Goal: Information Seeking & Learning: Understand process/instructions

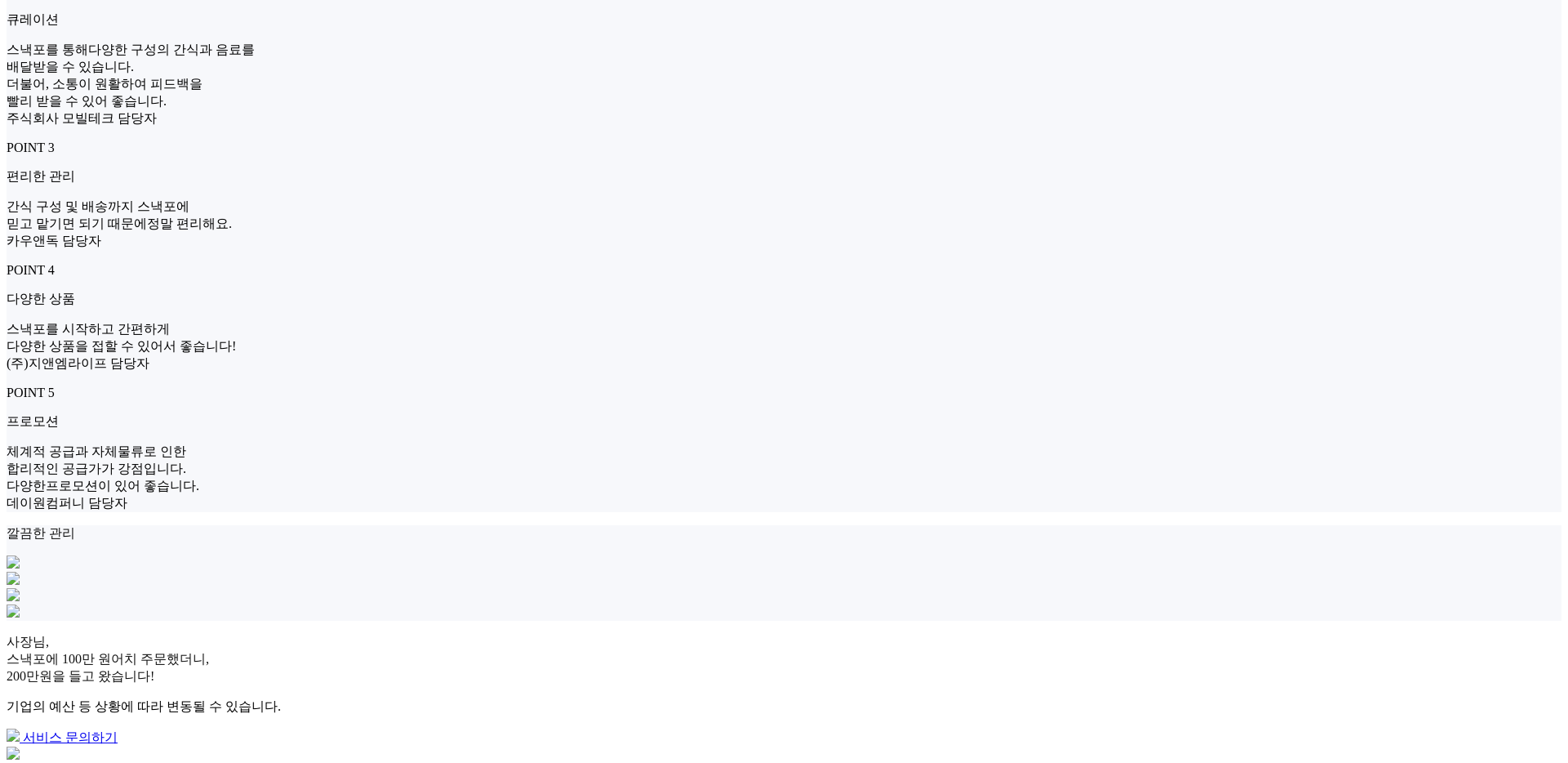
scroll to position [2160, 0]
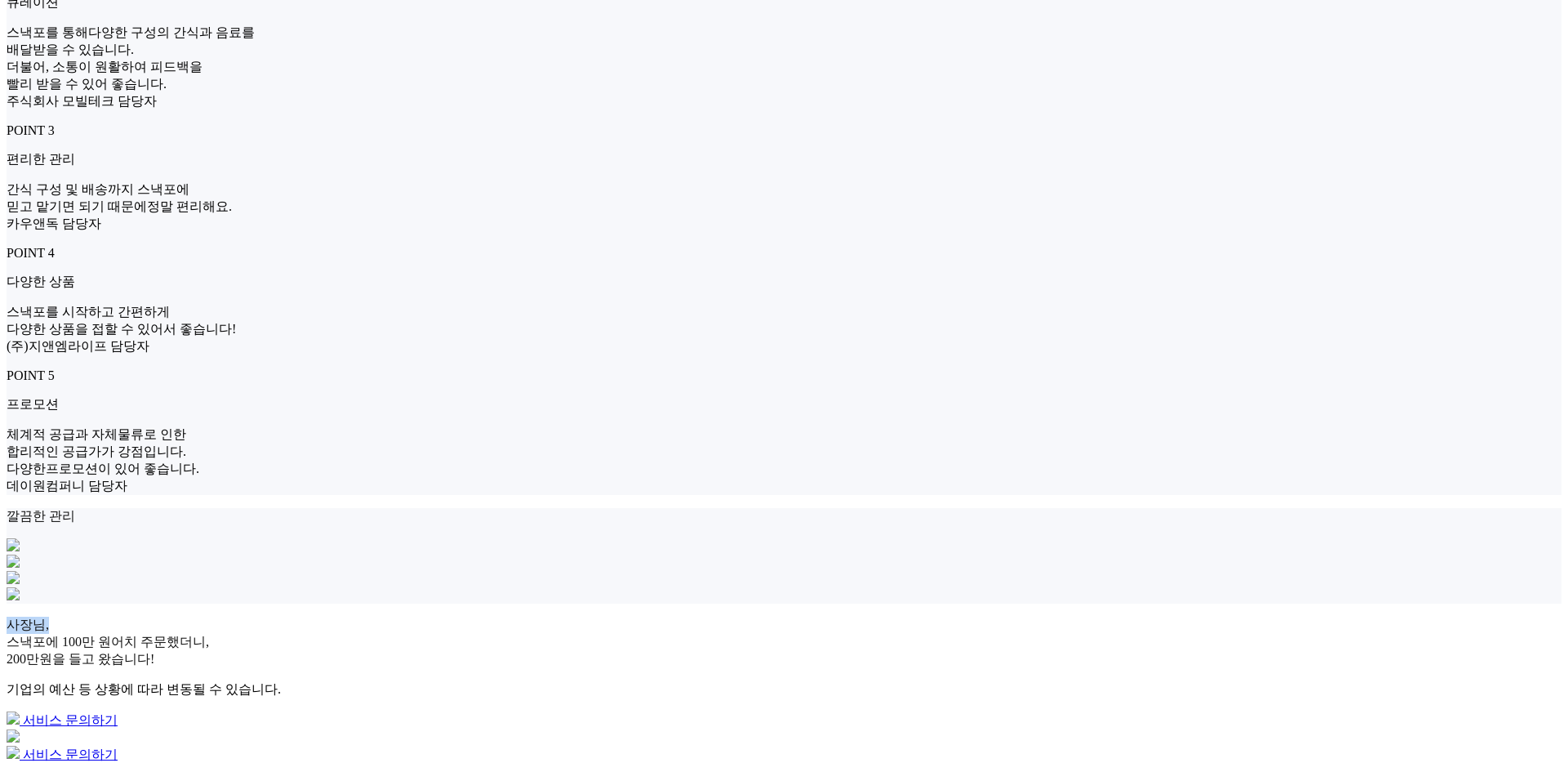
drag, startPoint x: 275, startPoint y: 169, endPoint x: 367, endPoint y: 169, distance: 92.0
click at [367, 616] on div "사장님, 스낵포에 100만 원어치 주문했더니, 200만원을 들고 왔습니다! 기업의 예산 등 상황에 따라 변동될 수 있습니다. 서비스 문의하기 …" at bounding box center [784, 690] width 1555 height 147
copy p "사장님,"
click at [479, 616] on div "사장님, 스낵포에 100만 원어치 주문했더니, 200만원을 들고 왔습니다! 기업의 예산 등 상황에 따라 변동될 수 있습니다." at bounding box center [784, 657] width 1555 height 82
click at [474, 616] on div "사장님, 스낵포에 100만 원어치 주문했더니, 200만원을 들고 왔습니다! 기업의 예산 등 상황에 따라 변동될 수 있습니다. 서비스 문의하기" at bounding box center [784, 681] width 1555 height 129
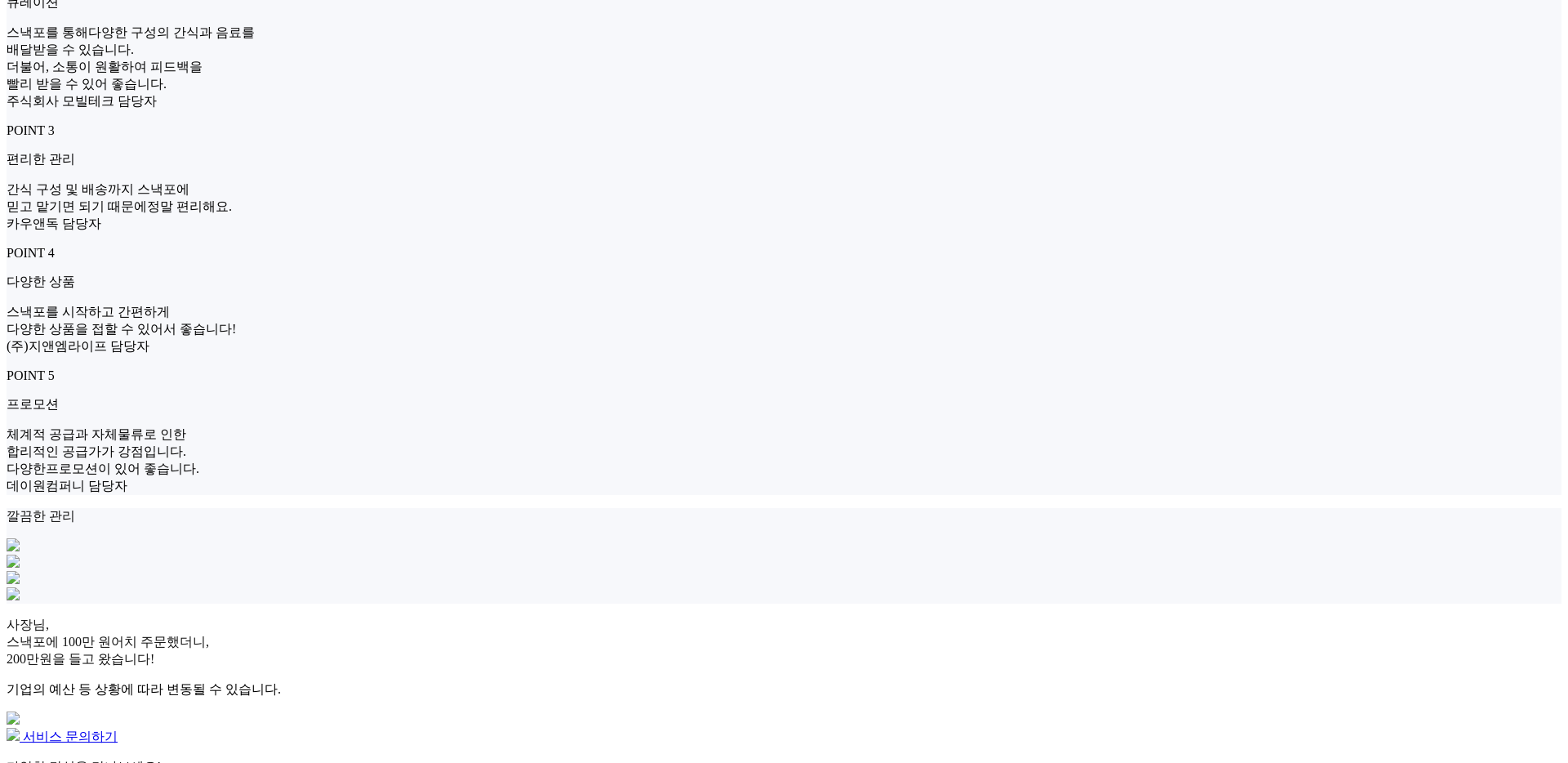
click at [20, 711] on img at bounding box center [13, 718] width 13 height 13
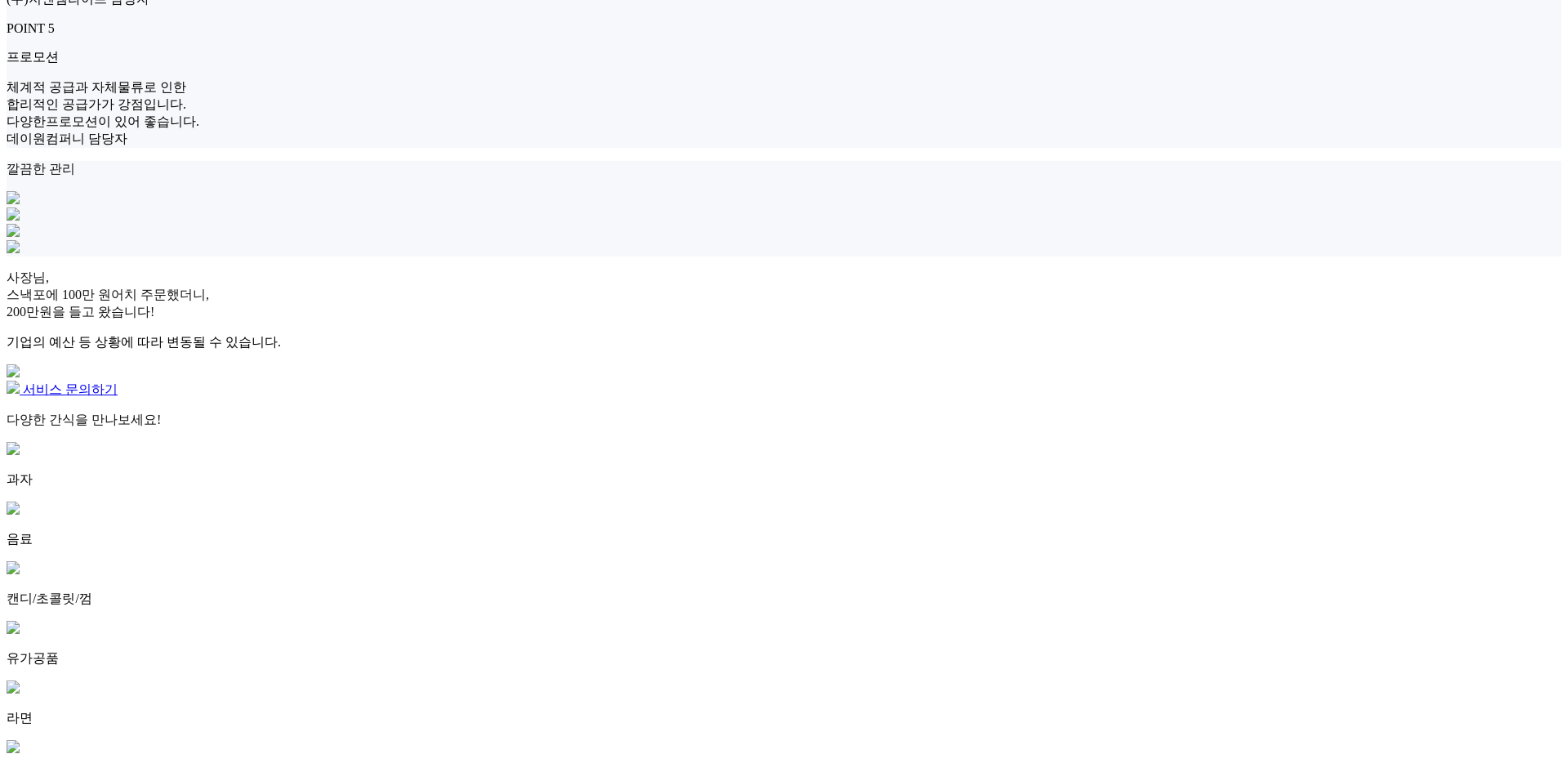
scroll to position [2582, 0]
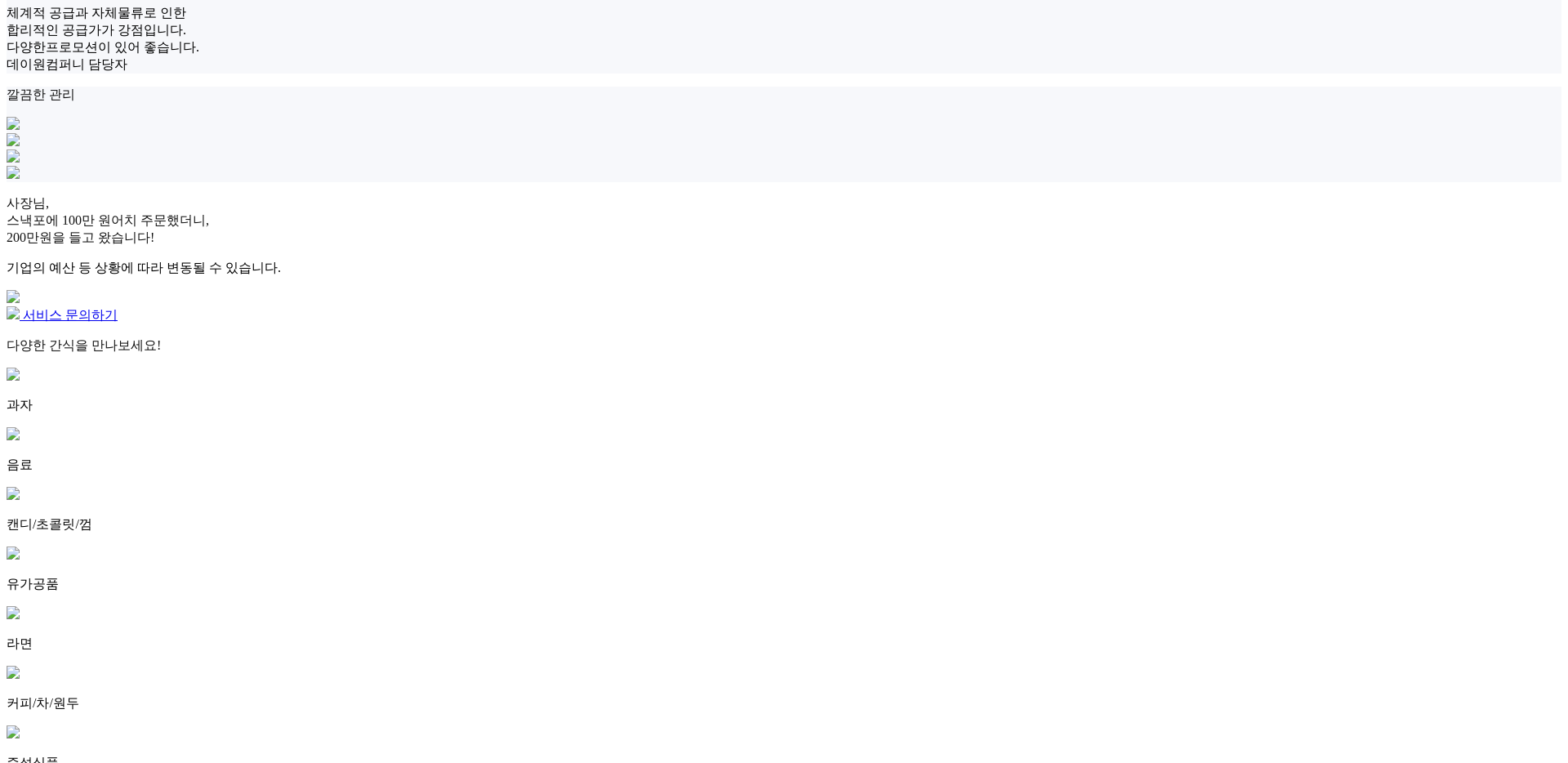
click at [797, 337] on div "다양한 간식을 만나보세요! 과자 음료 캔디/초콜릿/껌 유가공품 라면 커피/차/원두 즉석식품 신선식품 빵 아이스크림 과일 원물/기타 총 6,00…" at bounding box center [784, 719] width 1555 height 763
click at [797, 358] on div "다양한 간식을 만나보세요! 과자 음료 캔디/초콜릿/껌 유가공품 라면 커피/차/원두 즉석식품 신선식품 빵 아이스크림 과일 원물/기타 총 6,00…" at bounding box center [784, 719] width 1555 height 763
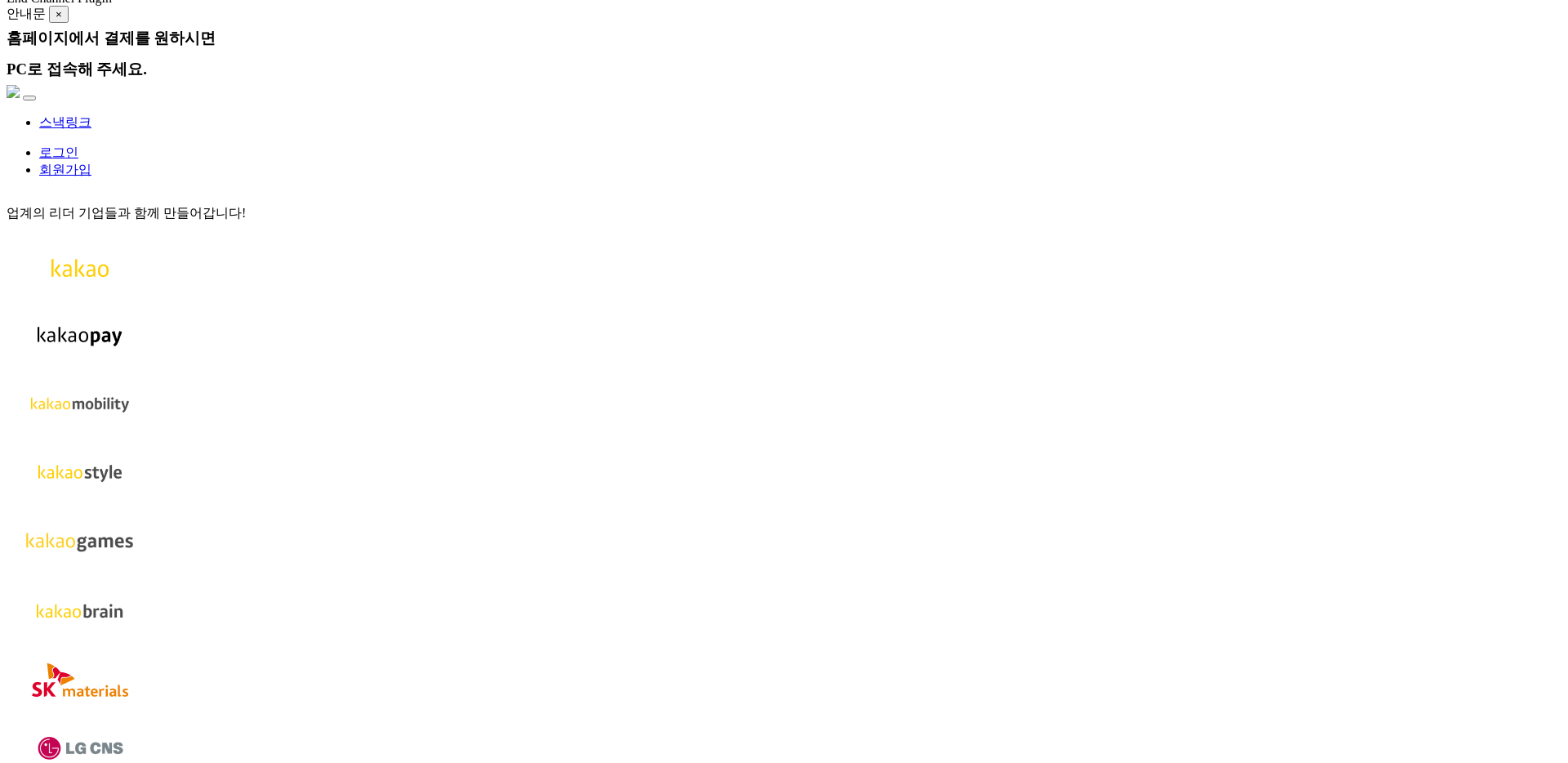
scroll to position [0, 0]
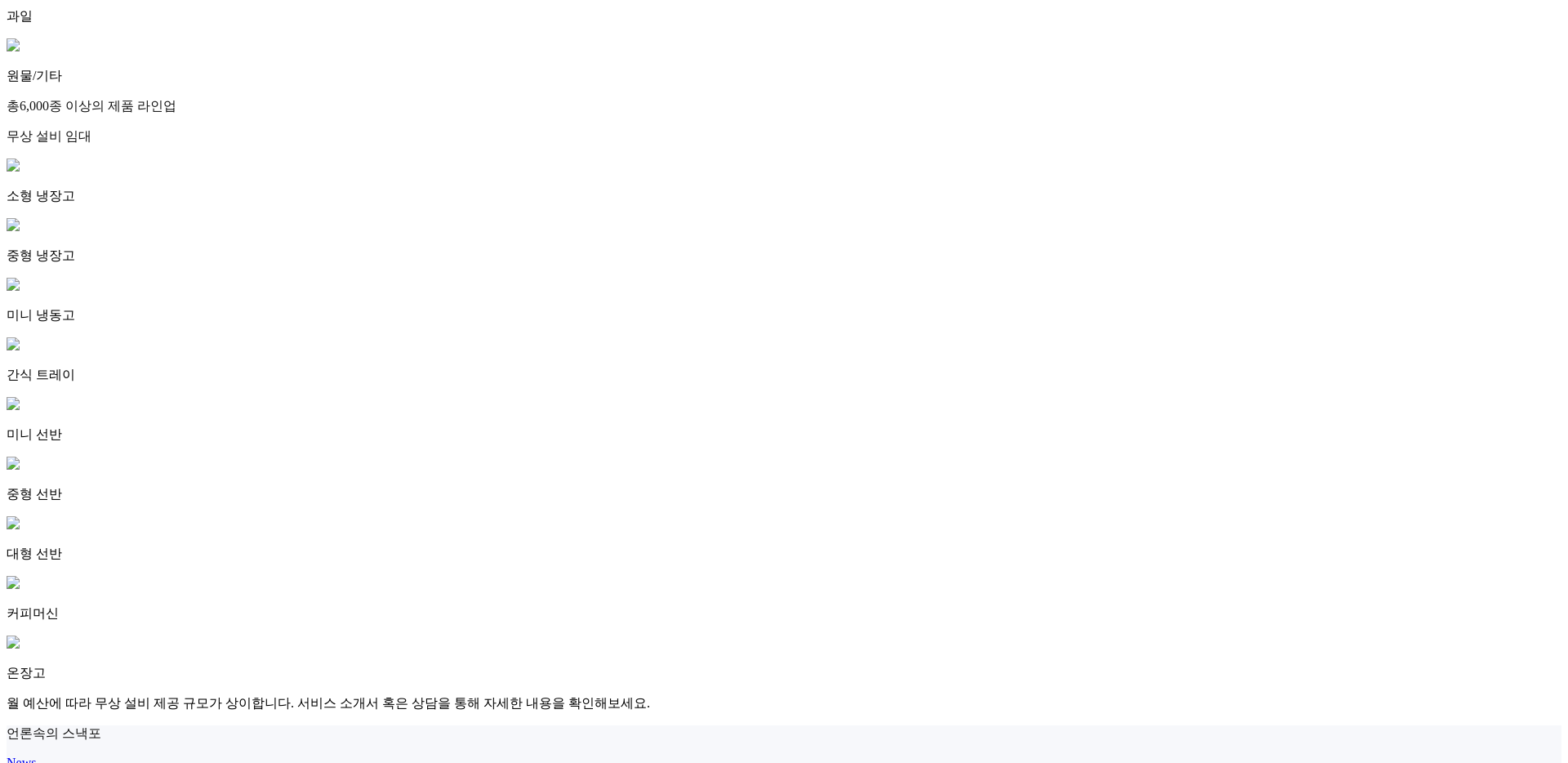
scroll to position [3926, 0]
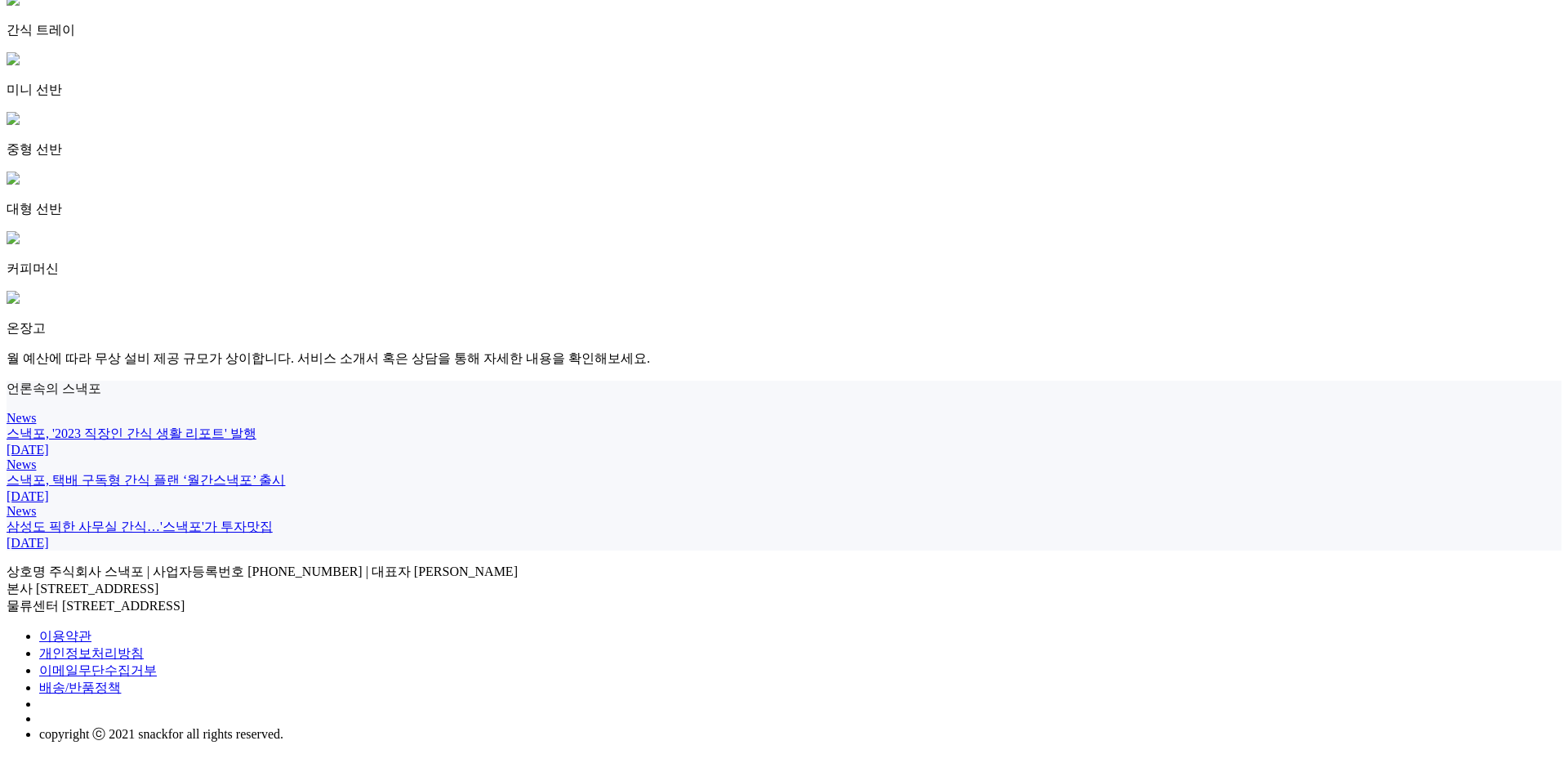
click at [206, 613] on p "상호명 주식회사 스낵포 | 사업자등록번호 [PHONE_NUMBER] | 대표자 [PERSON_NAME] 본사 [STREET_ADDRESS] 물…" at bounding box center [784, 589] width 1555 height 52
drag, startPoint x: 169, startPoint y: 613, endPoint x: 345, endPoint y: 640, distance: 178.1
click at [345, 614] on p "상호명 주식회사 스낵포 | 사업자등록번호 [PHONE_NUMBER] | 대표자 [PERSON_NAME] 본사 [STREET_ADDRESS] 물…" at bounding box center [784, 589] width 1555 height 52
drag, startPoint x: 164, startPoint y: 622, endPoint x: 407, endPoint y: 619, distance: 243.0
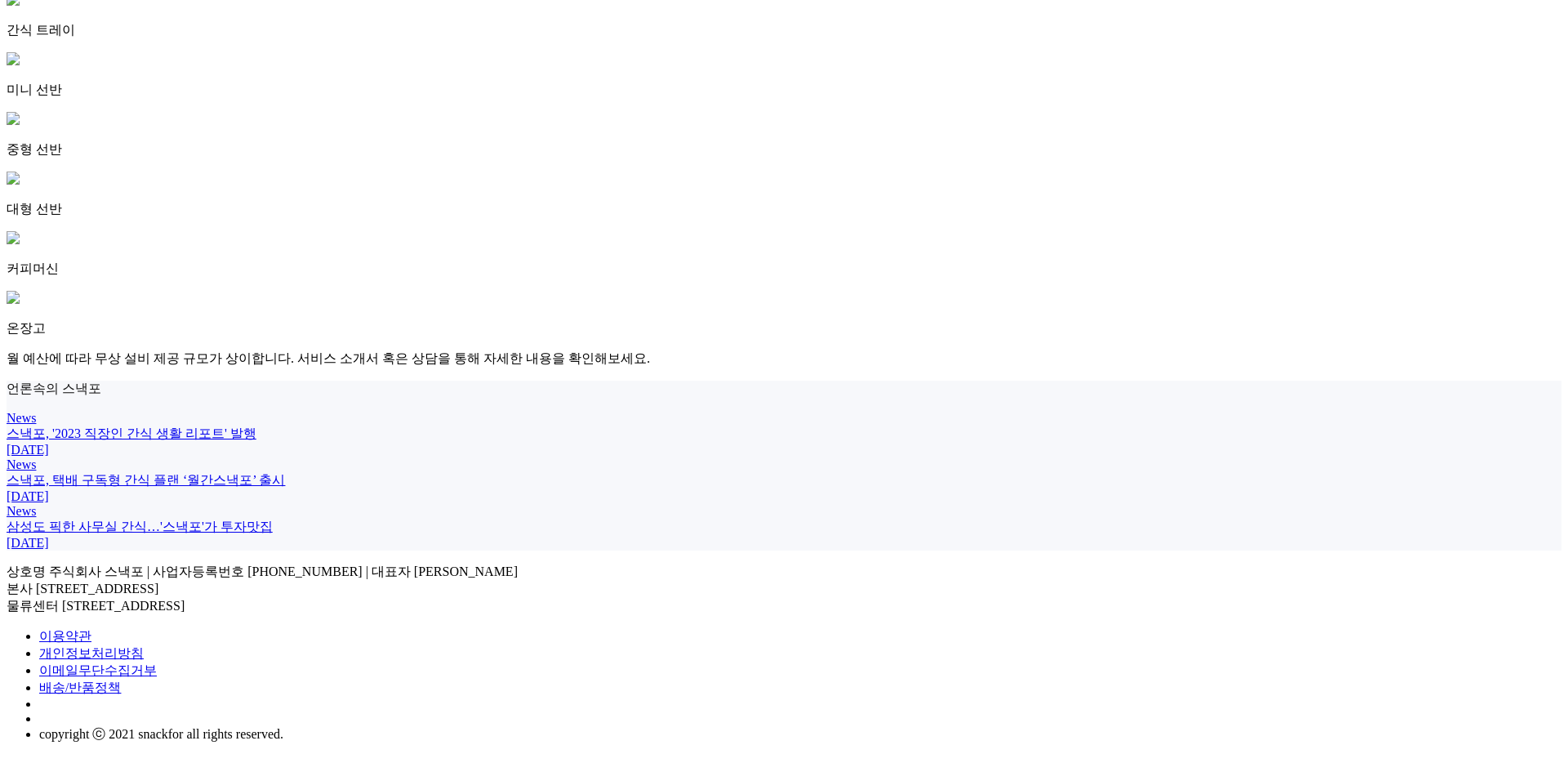
click at [407, 614] on p "상호명 주식회사 스낵포 | 사업자등록번호 [PHONE_NUMBER] | 대표자 [PERSON_NAME] 본사 [STREET_ADDRESS] 물…" at bounding box center [784, 589] width 1555 height 52
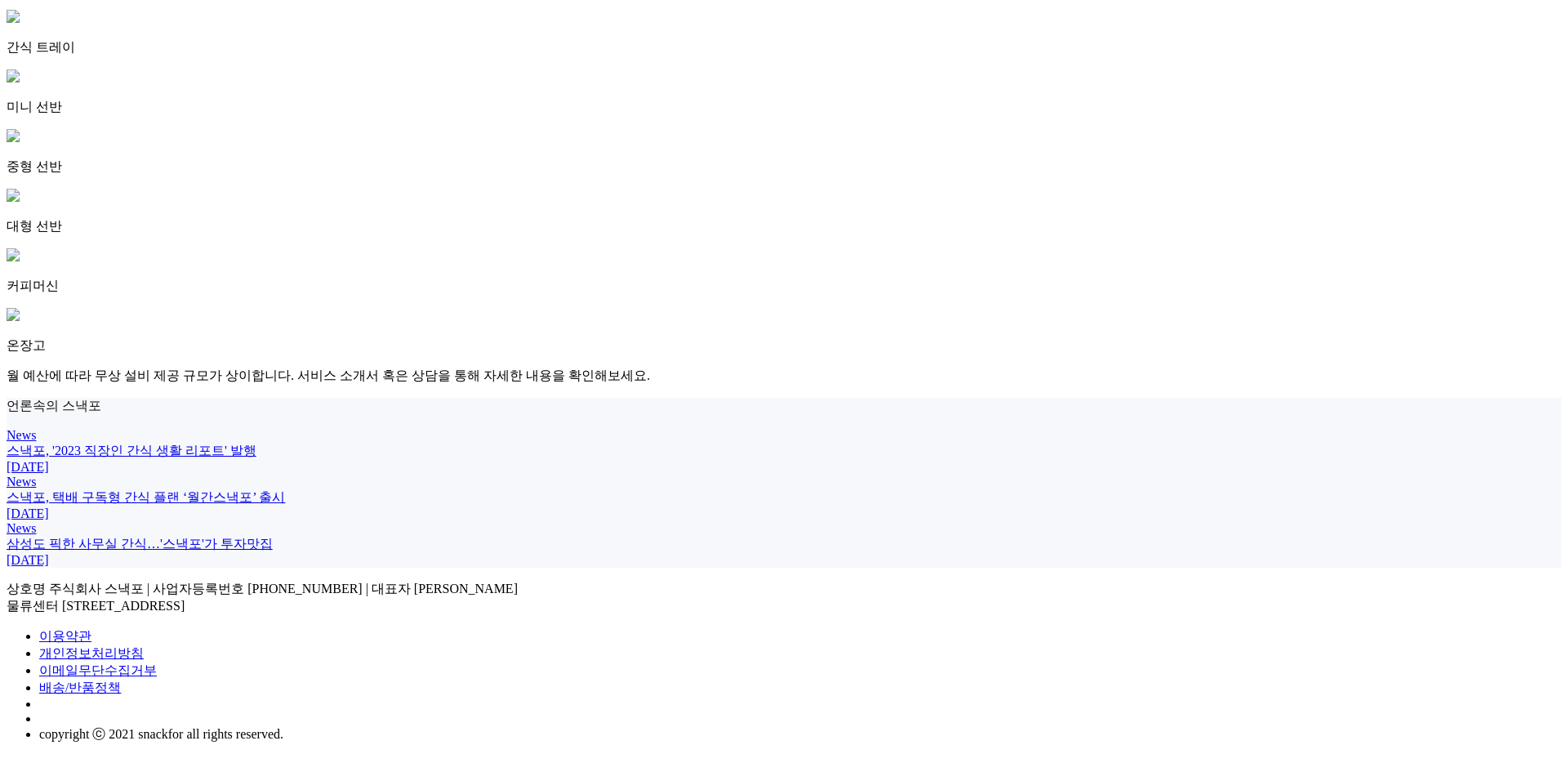
click at [92, 642] on link "이용약관" at bounding box center [65, 635] width 53 height 14
click at [121, 694] on link "배송/반품정책" at bounding box center [80, 687] width 82 height 14
click at [1378, 726] on li "copyright ⓒ 2021 snackfor all rights reserved." at bounding box center [800, 734] width 1523 height 17
